Goal: Task Accomplishment & Management: Complete application form

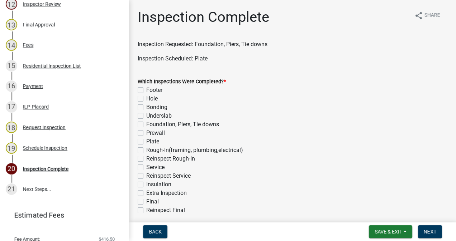
scroll to position [372, 0]
click at [54, 129] on div "Request Inspection" at bounding box center [44, 127] width 43 height 5
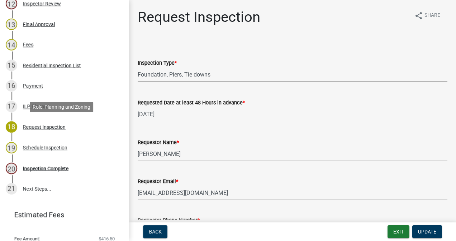
click at [216, 76] on select "Select Item... Footer Hole Bonding Underslab Foundation, Piers, Tie downs Prewa…" at bounding box center [293, 74] width 310 height 15
click at [138, 67] on select "Select Item... Footer Hole Bonding Underslab Foundation, Piers, Tie downs Prewa…" at bounding box center [293, 74] width 310 height 15
select select "eaf5932b-7b1d-462e-b59a-4655cc23fed3"
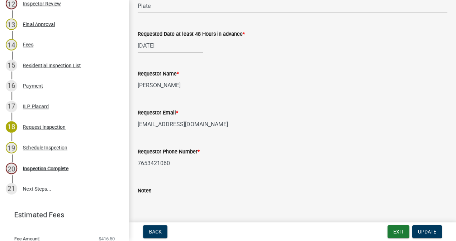
scroll to position [111, 0]
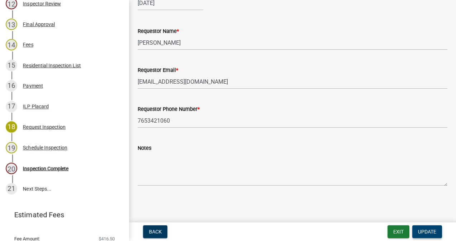
click at [427, 232] on span "Update" at bounding box center [427, 232] width 18 height 6
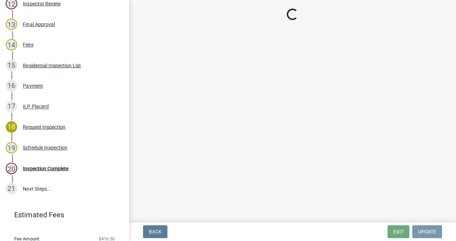
scroll to position [0, 0]
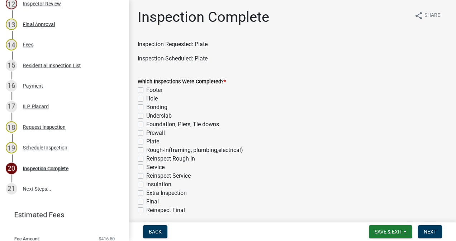
click at [146, 142] on label "Plate" at bounding box center [152, 142] width 13 height 9
click at [146, 142] on input "Plate" at bounding box center [148, 140] width 5 height 5
checkbox input "true"
checkbox input "false"
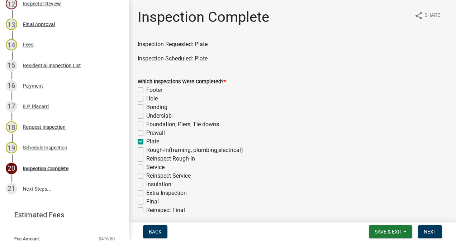
checkbox input "false"
checkbox input "true"
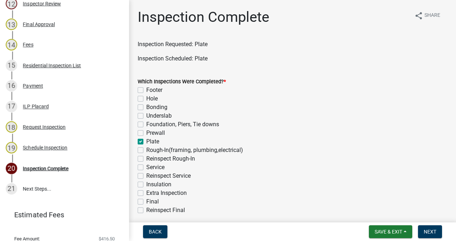
checkbox input "false"
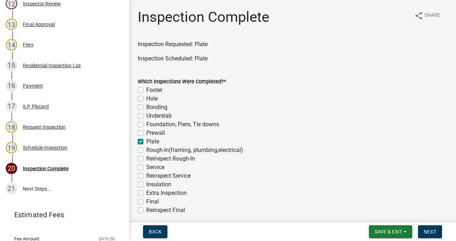
checkbox input "false"
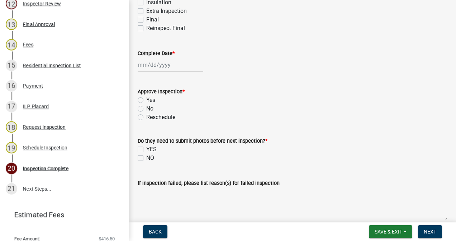
scroll to position [207, 0]
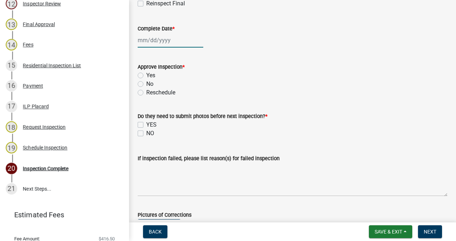
click at [169, 41] on div at bounding box center [171, 40] width 66 height 15
select select "8"
select select "2025"
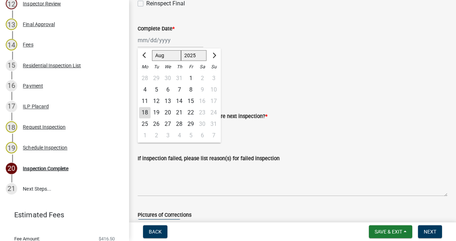
click at [148, 112] on div "18" at bounding box center [144, 112] width 11 height 11
type input "[DATE]"
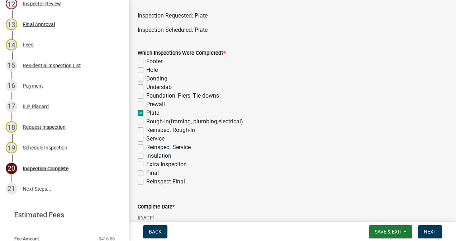
scroll to position [28, 0]
click at [146, 98] on label "Foundation, Piers, Tie downs" at bounding box center [182, 96] width 73 height 9
click at [146, 97] on input "Foundation, Piers, Tie downs" at bounding box center [148, 94] width 5 height 5
checkbox input "true"
checkbox input "false"
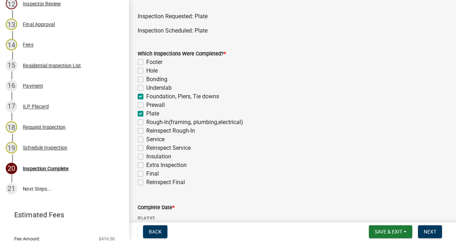
checkbox input "false"
checkbox input "true"
checkbox input "false"
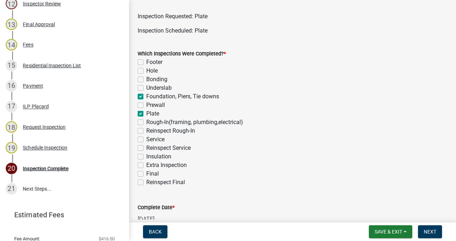
checkbox input "true"
checkbox input "false"
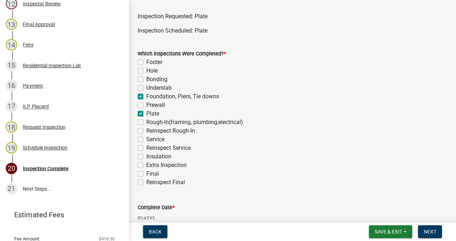
checkbox input "false"
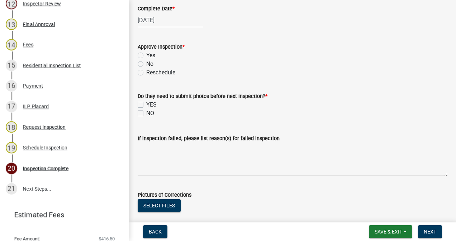
scroll to position [230, 0]
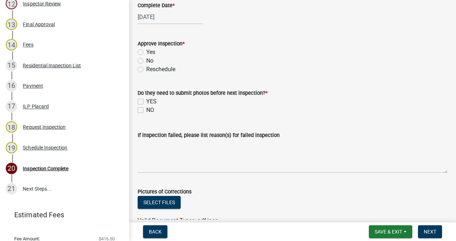
click at [146, 52] on label "Yes" at bounding box center [150, 52] width 9 height 9
click at [146, 52] on input "Yes" at bounding box center [148, 50] width 5 height 5
radio input "true"
click at [146, 110] on label "NO" at bounding box center [150, 110] width 8 height 9
click at [146, 110] on input "NO" at bounding box center [148, 108] width 5 height 5
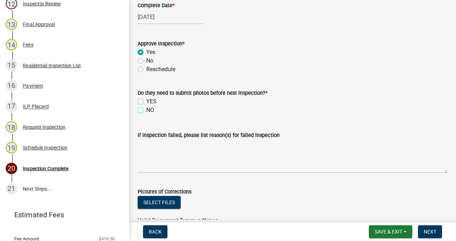
checkbox input "true"
checkbox input "false"
checkbox input "true"
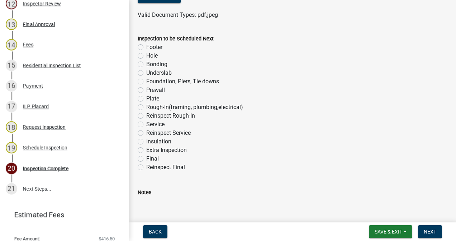
scroll to position [463, 0]
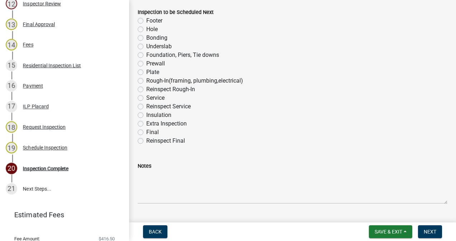
click at [146, 81] on label "Rough-In(framing, plumbing,electrical)" at bounding box center [194, 81] width 97 height 9
click at [146, 81] on input "Rough-In(framing, plumbing,electrical)" at bounding box center [148, 79] width 5 height 5
radio input "true"
click at [426, 230] on span "Next" at bounding box center [429, 232] width 13 height 6
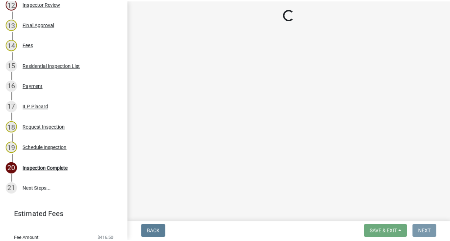
scroll to position [0, 0]
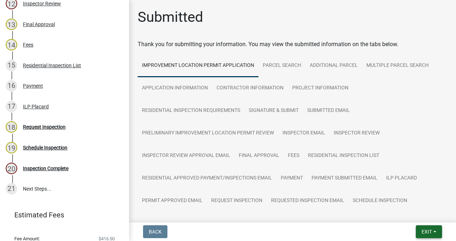
click at [424, 233] on span "Exit" at bounding box center [426, 232] width 10 height 6
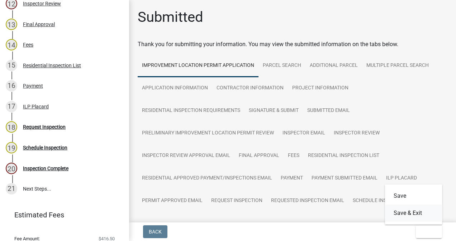
click at [417, 213] on button "Save & Exit" at bounding box center [413, 213] width 57 height 17
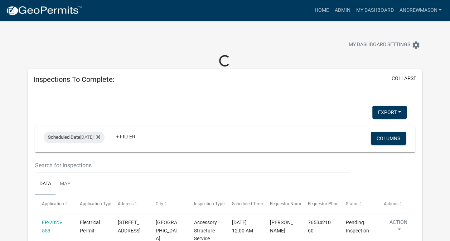
select select "3: 100"
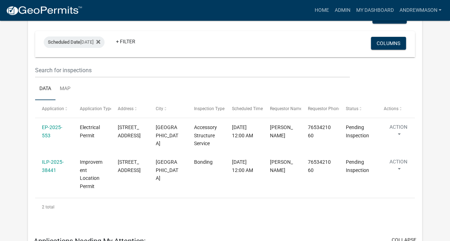
scroll to position [83, 0]
click at [49, 168] on link "ILP-2025-38441" at bounding box center [53, 166] width 22 height 14
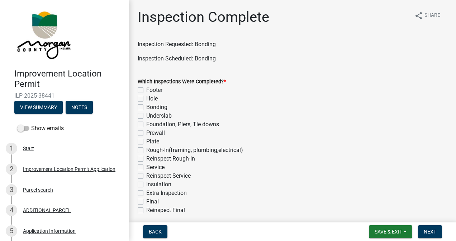
click at [146, 107] on label "Bonding" at bounding box center [156, 107] width 21 height 9
click at [146, 107] on input "Bonding" at bounding box center [148, 105] width 5 height 5
checkbox input "true"
checkbox input "false"
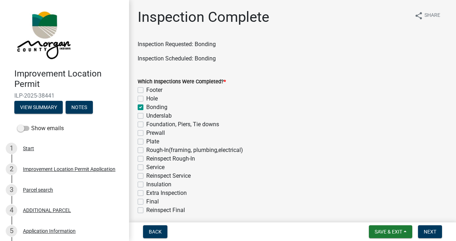
checkbox input "true"
checkbox input "false"
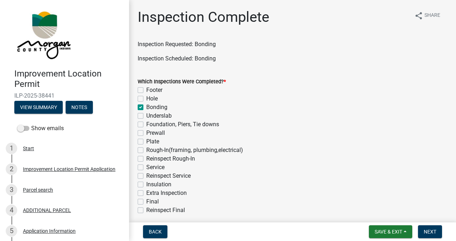
checkbox input "false"
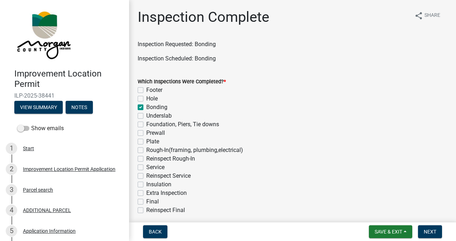
checkbox input "false"
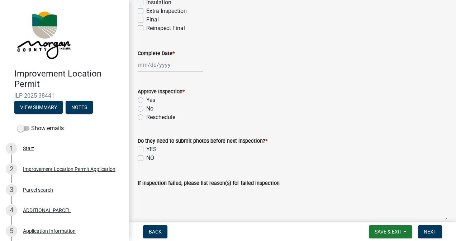
scroll to position [183, 0]
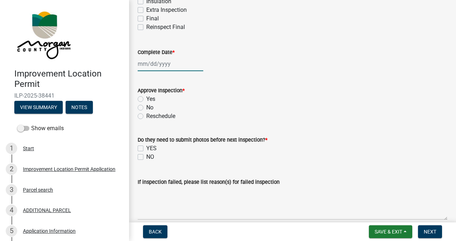
click at [162, 66] on div at bounding box center [171, 64] width 66 height 15
select select "8"
select select "2025"
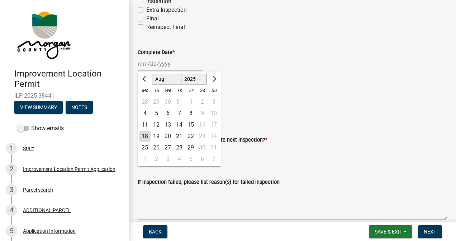
click at [145, 138] on div "18" at bounding box center [144, 136] width 11 height 11
type input "[DATE]"
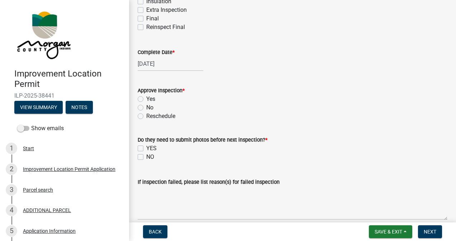
click at [146, 99] on label "Yes" at bounding box center [150, 99] width 9 height 9
click at [146, 99] on input "Yes" at bounding box center [148, 97] width 5 height 5
radio input "true"
click at [148, 158] on label "NO" at bounding box center [150, 157] width 8 height 9
click at [148, 158] on input "NO" at bounding box center [148, 155] width 5 height 5
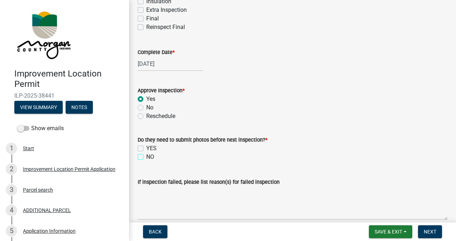
checkbox input "true"
checkbox input "false"
checkbox input "true"
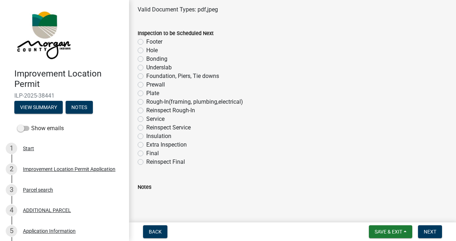
scroll to position [446, 0]
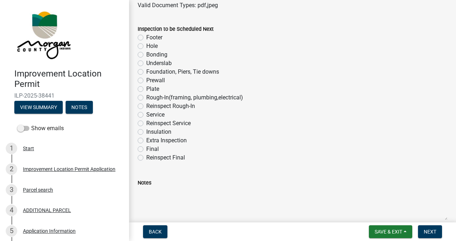
click at [146, 152] on label "Final" at bounding box center [152, 149] width 13 height 9
click at [146, 150] on input "Final" at bounding box center [148, 147] width 5 height 5
radio input "true"
click at [425, 229] on span "Next" at bounding box center [429, 232] width 13 height 6
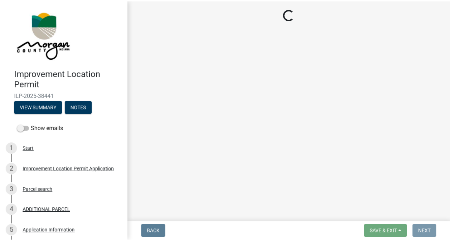
scroll to position [0, 0]
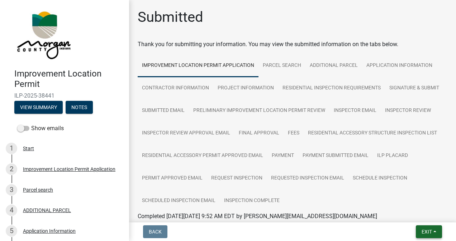
click at [424, 233] on span "Exit" at bounding box center [426, 232] width 10 height 6
click at [411, 213] on button "Save & Exit" at bounding box center [413, 213] width 57 height 17
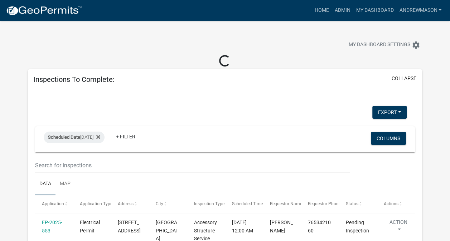
select select "3: 100"
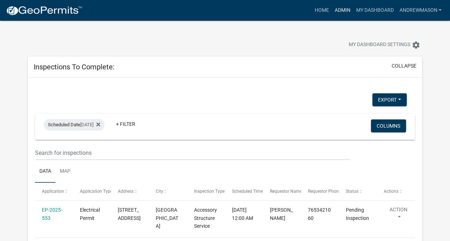
click at [342, 10] on link "Admin" at bounding box center [342, 11] width 21 height 14
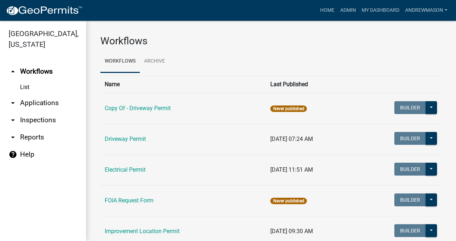
click at [47, 105] on link "arrow_drop_down Applications" at bounding box center [43, 103] width 86 height 17
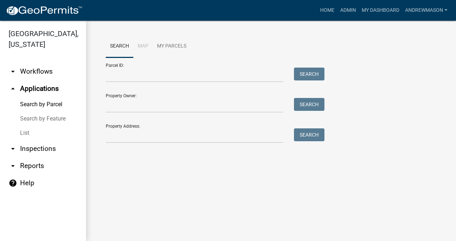
click at [29, 135] on link "List" at bounding box center [43, 133] width 86 height 14
